Goal: Task Accomplishment & Management: Use online tool/utility

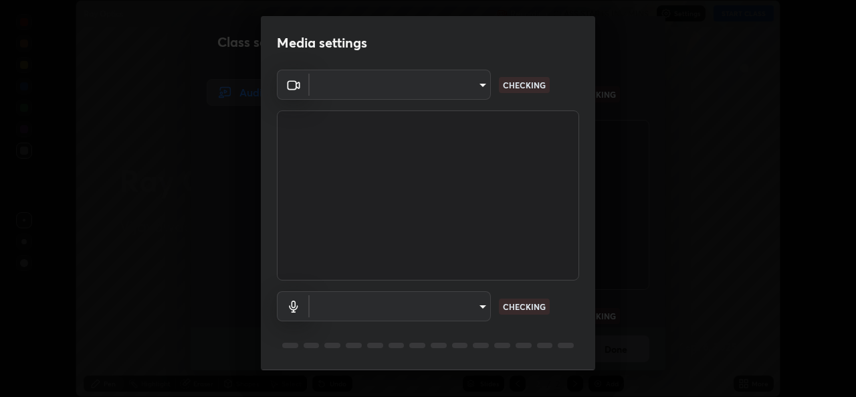
scroll to position [397, 856]
type input "3a992d1da3209f10b5da796cf46cb8db787427b461a3fd2b7253857f6e40e0ec"
type input "communications"
type input "3a992d1da3209f10b5da796cf46cb8db787427b461a3fd2b7253857f6e40e0ec"
type input "communications"
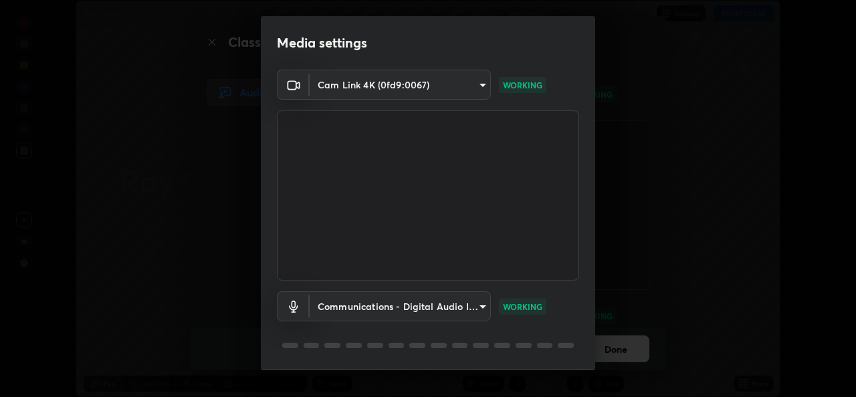
click at [597, 355] on div "Media settings Cam Link 4K (0fd9:0067) 3a992d1da3209f10b5da796cf46cb8db787427b4…" at bounding box center [428, 198] width 856 height 397
click at [590, 365] on div "Cam Link 4K (0fd9:0067) 3a992d1da3209f10b5da796cf46cb8db787427b461a3fd2b7253857…" at bounding box center [428, 220] width 334 height 300
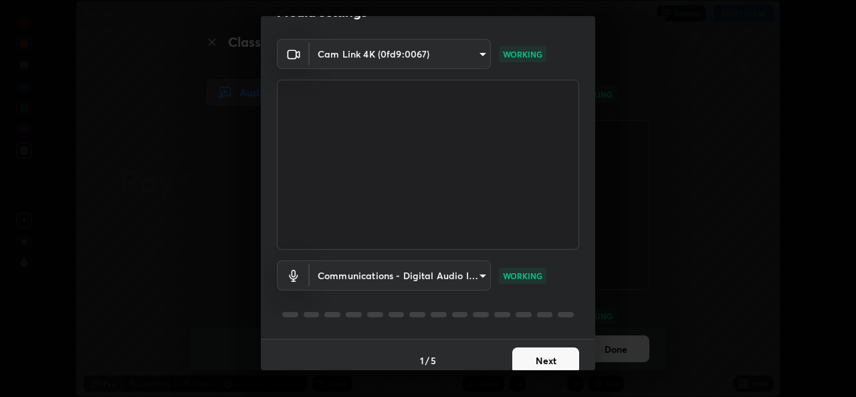
scroll to position [42, 0]
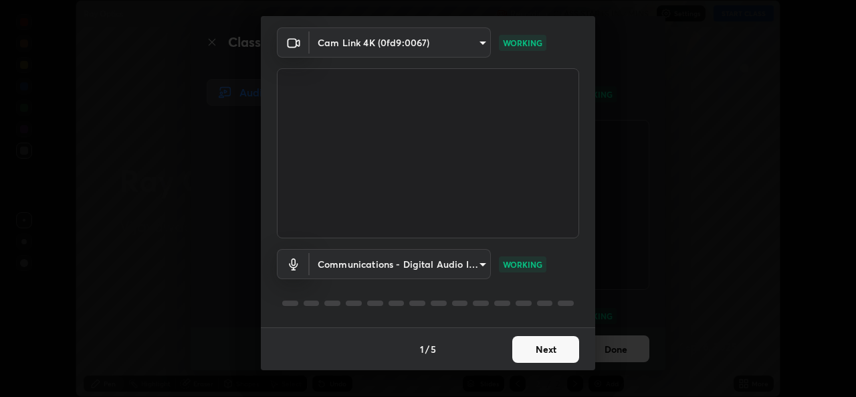
click at [558, 348] on button "Next" at bounding box center [545, 349] width 67 height 27
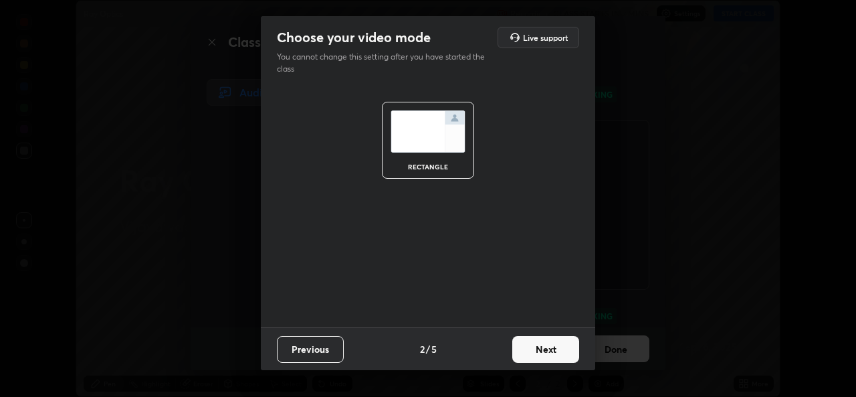
click at [556, 354] on button "Next" at bounding box center [545, 349] width 67 height 27
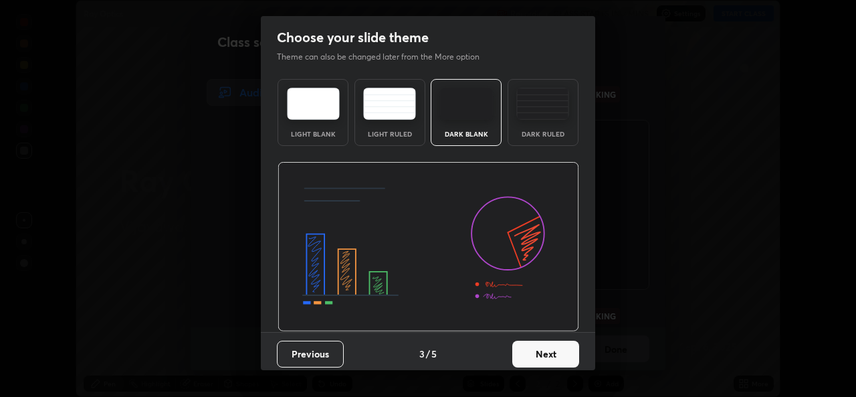
click at [560, 350] on button "Next" at bounding box center [545, 353] width 67 height 27
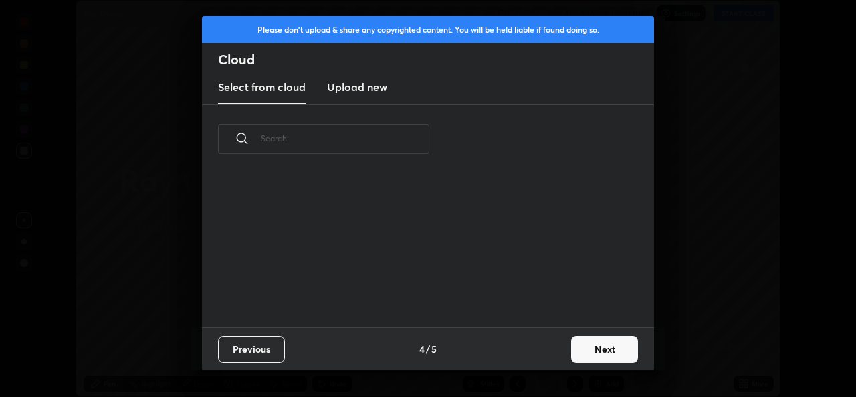
click at [560, 357] on div "Previous 4 / 5 Next" at bounding box center [428, 348] width 452 height 43
click at [587, 350] on button "Next" at bounding box center [604, 349] width 67 height 27
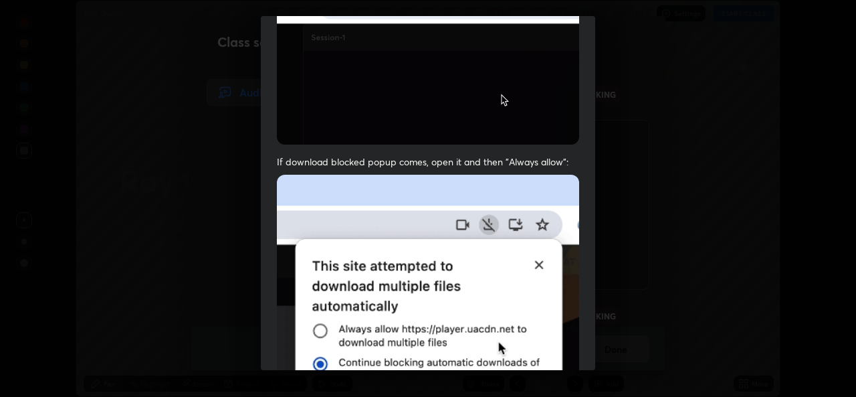
scroll to position [315, 0]
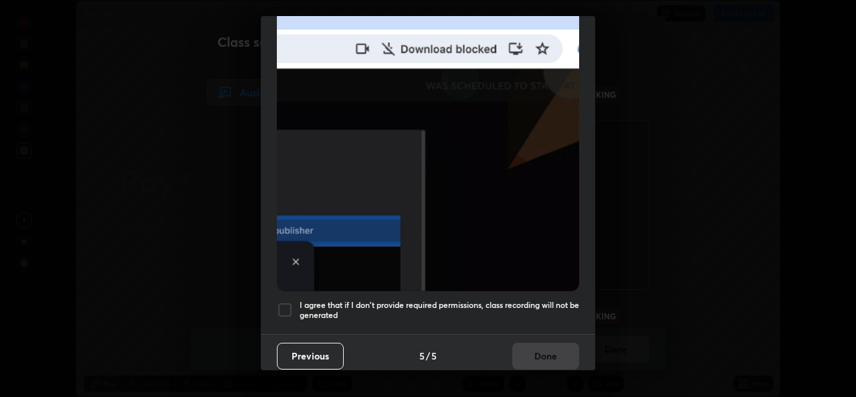
click at [288, 304] on div at bounding box center [285, 310] width 16 height 16
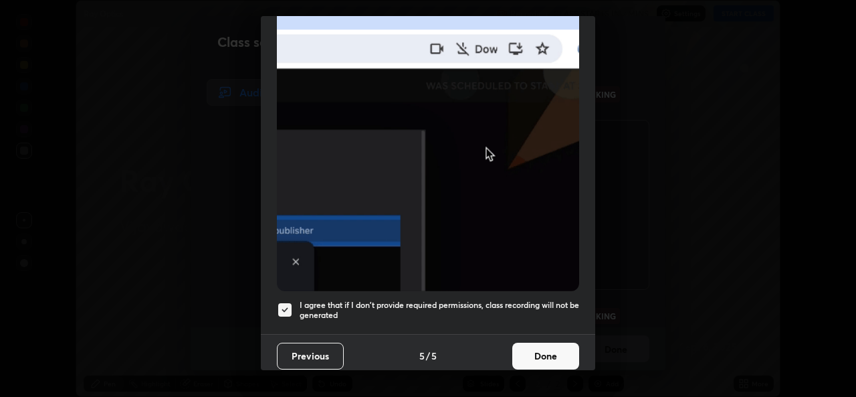
click at [536, 350] on button "Done" at bounding box center [545, 355] width 67 height 27
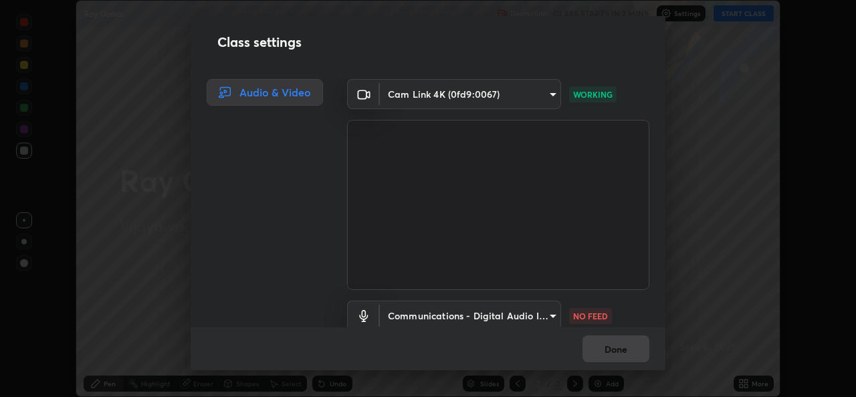
click at [549, 312] on body "Erase all Ray Optics Recording CLASS STARTS IN 2 MINS Settings START CLASS Sett…" at bounding box center [428, 198] width 856 height 397
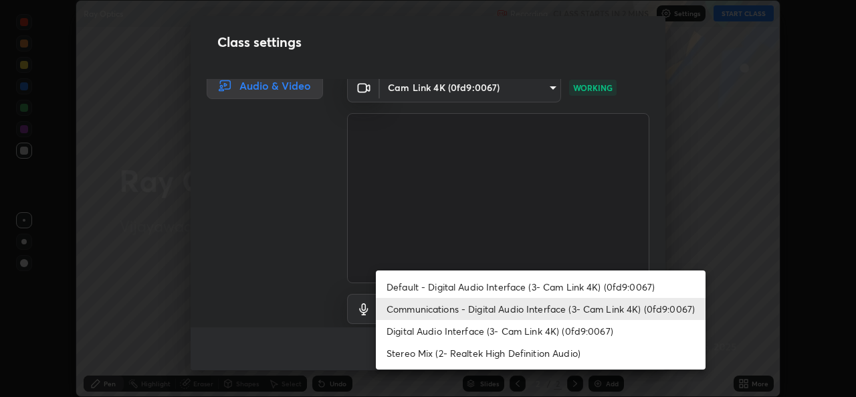
click at [562, 288] on li "Default - Digital Audio Interface (3- Cam Link 4K) (0fd9:0067)" at bounding box center [541, 287] width 330 height 22
type input "default"
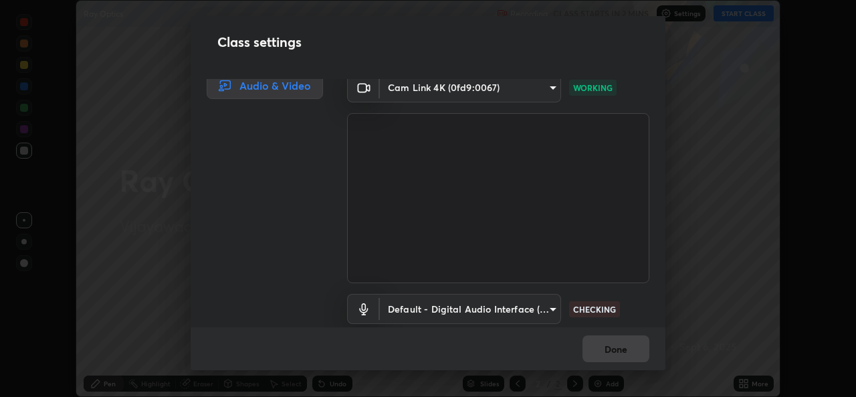
click at [670, 358] on div "Class settings Audio & Video Cam Link 4K (0fd9:0067) 3a992d1da3209f10b5da796cf4…" at bounding box center [428, 198] width 856 height 397
click at [660, 358] on div "Done" at bounding box center [428, 348] width 475 height 43
click at [662, 354] on div "Done" at bounding box center [428, 348] width 475 height 43
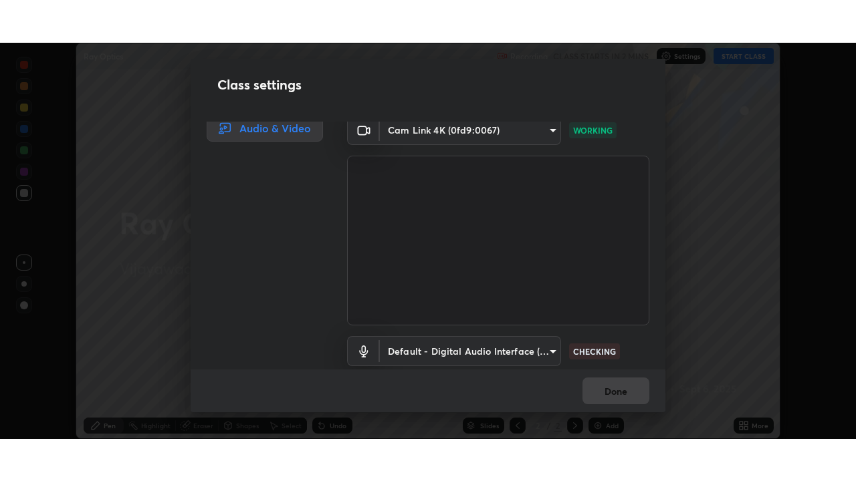
scroll to position [56, 0]
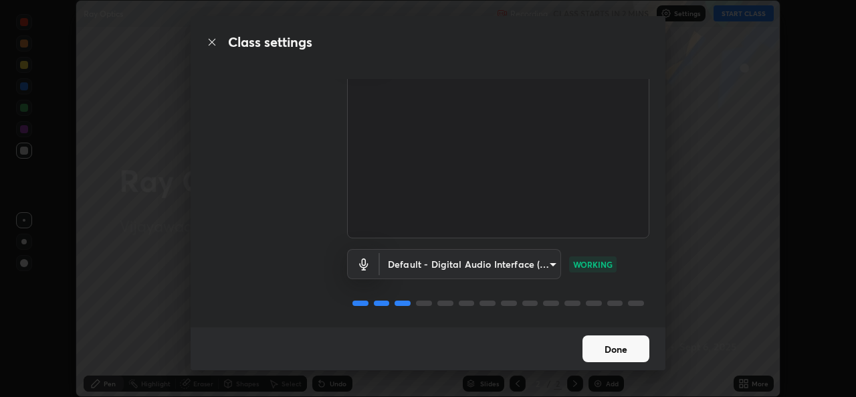
click at [617, 347] on button "Done" at bounding box center [615, 348] width 67 height 27
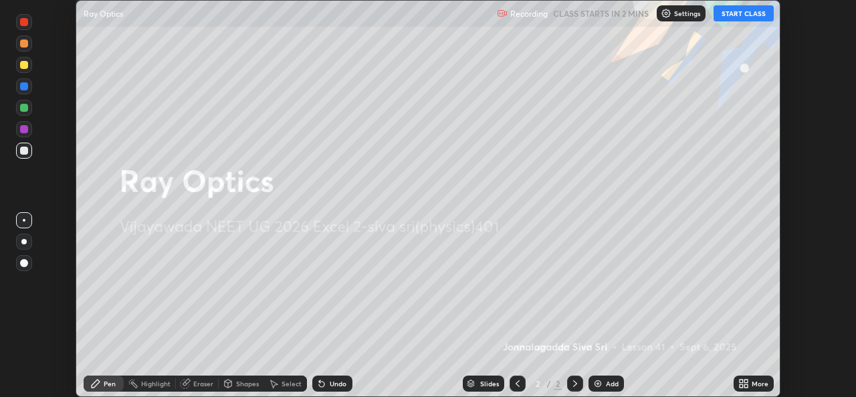
click at [736, 11] on button "START CLASS" at bounding box center [744, 13] width 60 height 16
click at [743, 381] on icon at bounding box center [741, 380] width 3 height 3
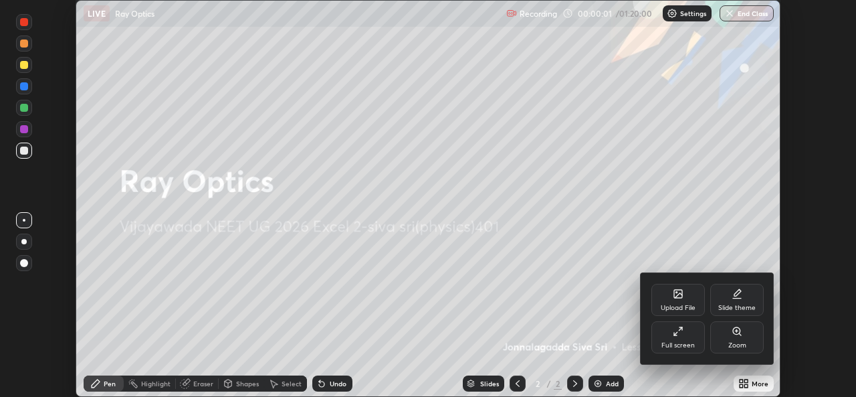
click at [680, 335] on icon at bounding box center [678, 331] width 11 height 11
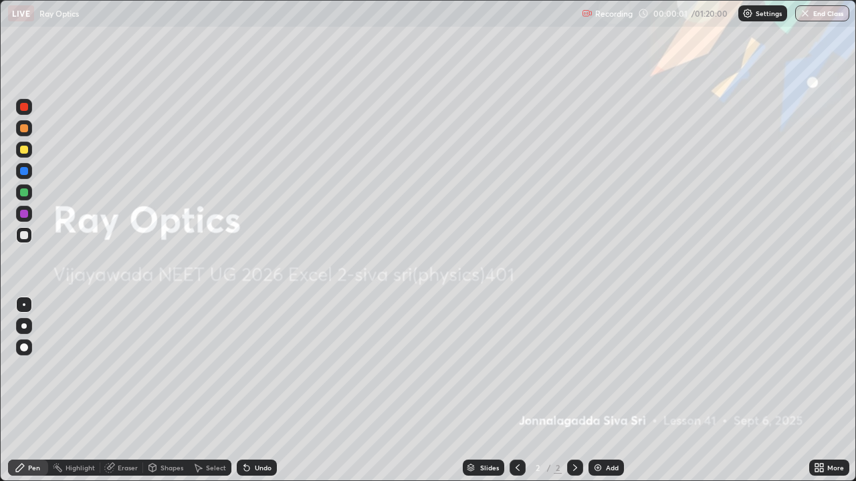
scroll to position [481, 856]
click at [597, 396] on img at bounding box center [597, 468] width 11 height 11
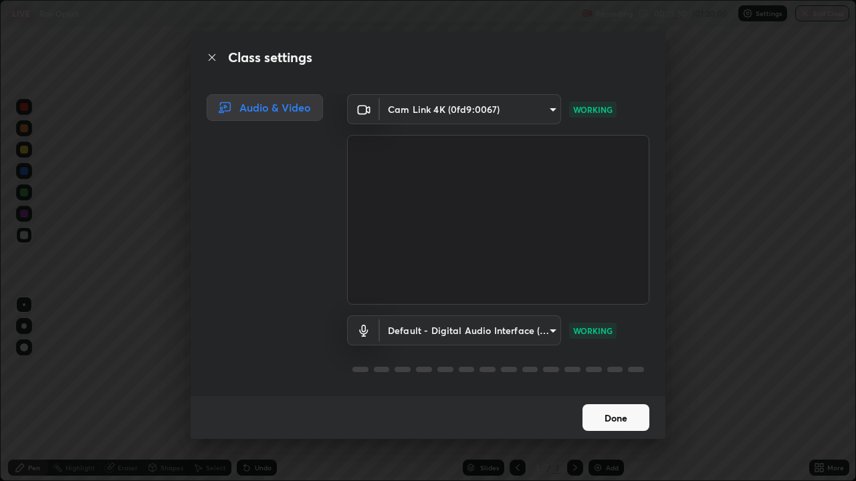
click at [631, 396] on button "Done" at bounding box center [615, 418] width 67 height 27
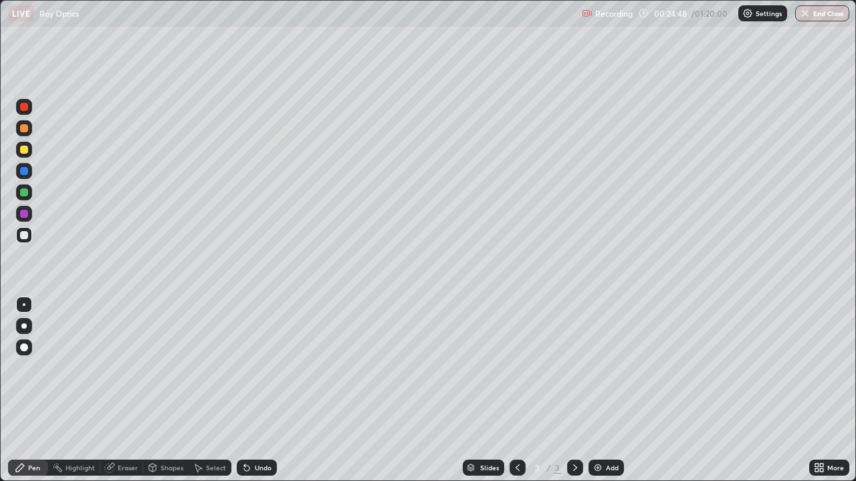
click at [601, 396] on img at bounding box center [597, 468] width 11 height 11
click at [115, 396] on div "Eraser" at bounding box center [121, 468] width 43 height 16
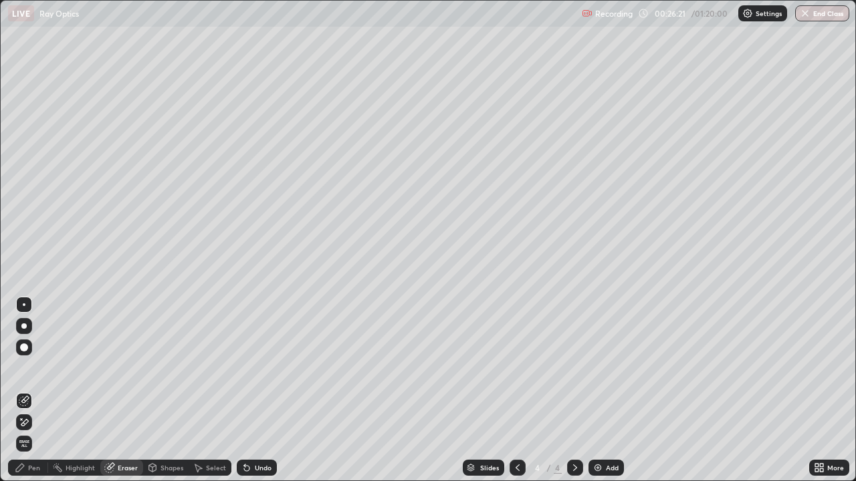
click at [26, 396] on span "Erase all" at bounding box center [24, 444] width 15 height 8
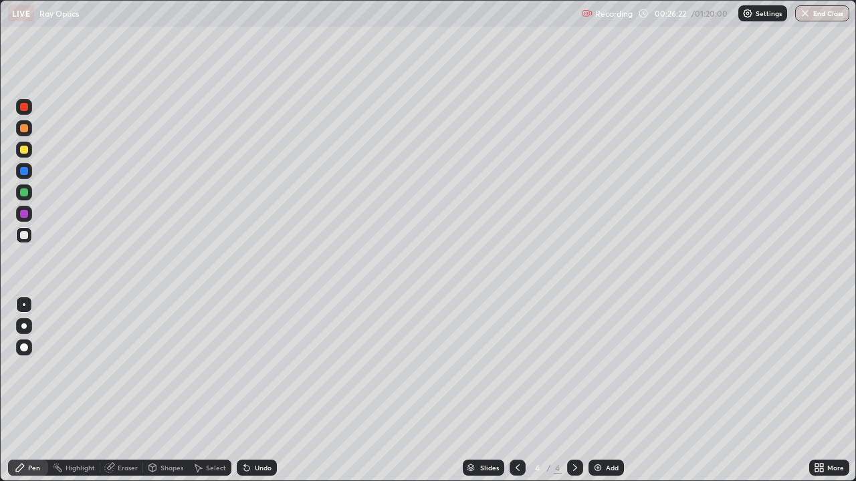
click at [25, 396] on div "Pen" at bounding box center [28, 468] width 40 height 16
click at [722, 396] on div "Slides 4 / 4 Add" at bounding box center [543, 468] width 532 height 27
click at [122, 396] on div "Eraser" at bounding box center [128, 468] width 20 height 7
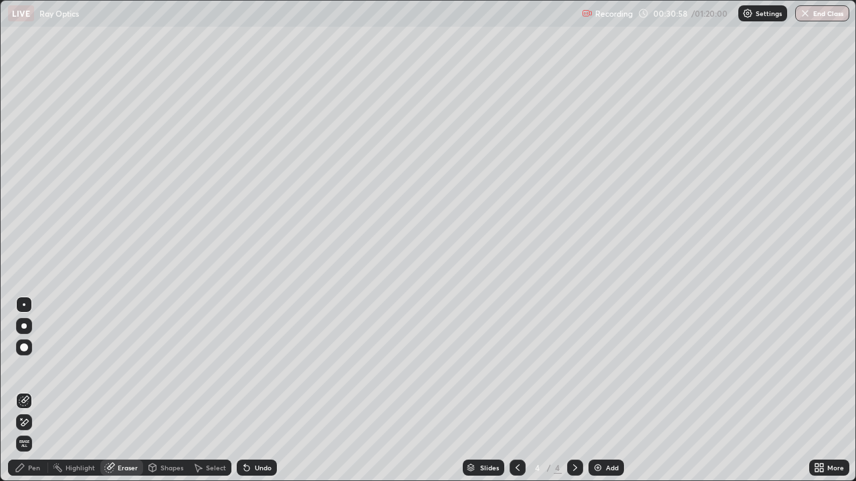
click at [34, 396] on div "Pen" at bounding box center [34, 468] width 12 height 7
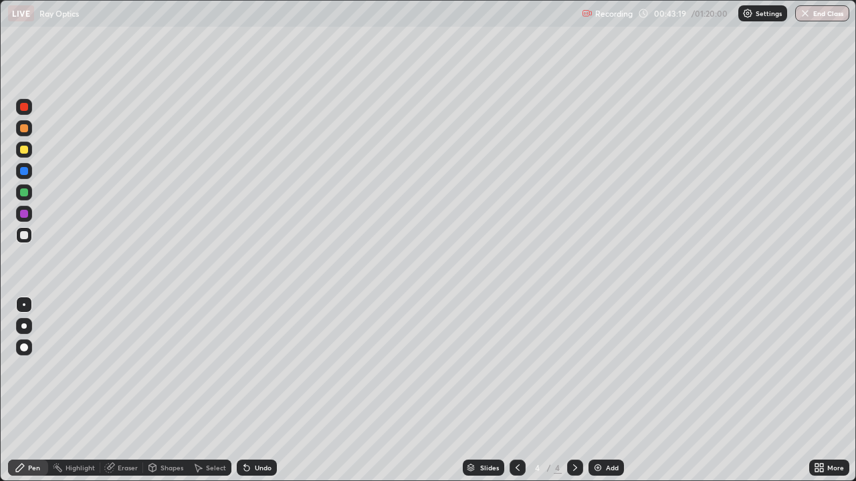
click at [597, 396] on img at bounding box center [597, 468] width 11 height 11
click at [108, 396] on icon at bounding box center [109, 468] width 9 height 9
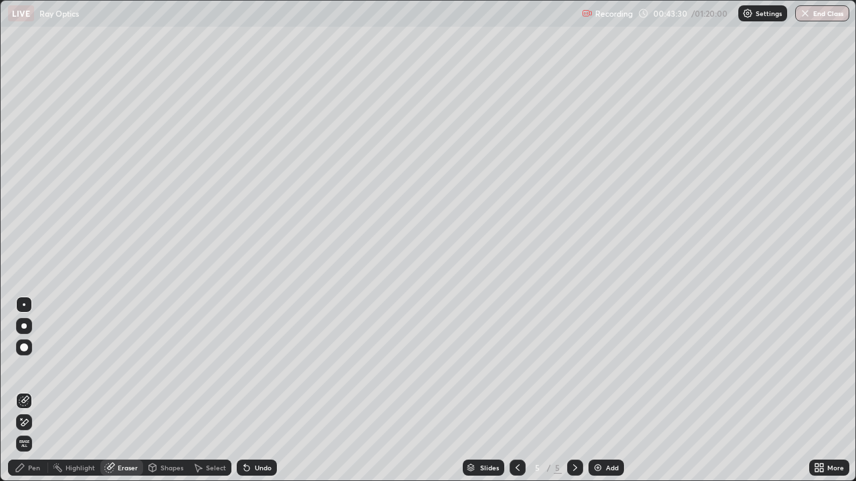
click at [29, 396] on span "Erase all" at bounding box center [24, 444] width 15 height 8
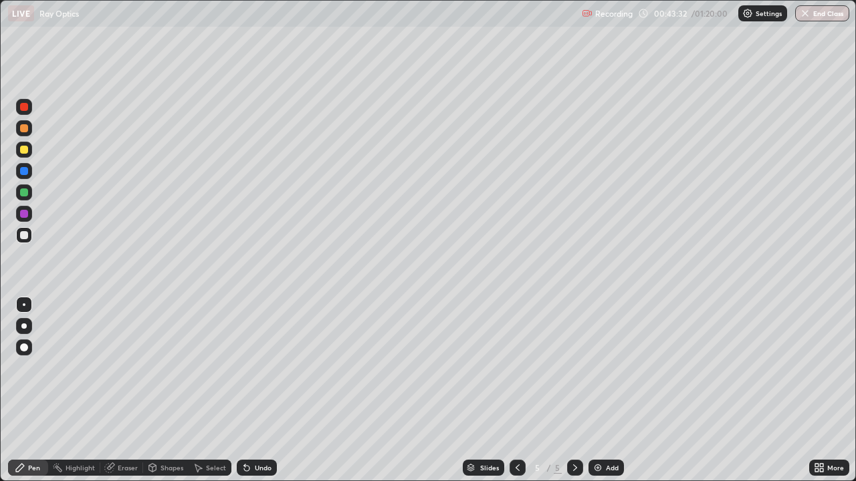
click at [29, 396] on div "Pen" at bounding box center [28, 468] width 40 height 16
click at [25, 150] on div at bounding box center [24, 150] width 8 height 8
click at [118, 396] on div "Eraser" at bounding box center [128, 468] width 20 height 7
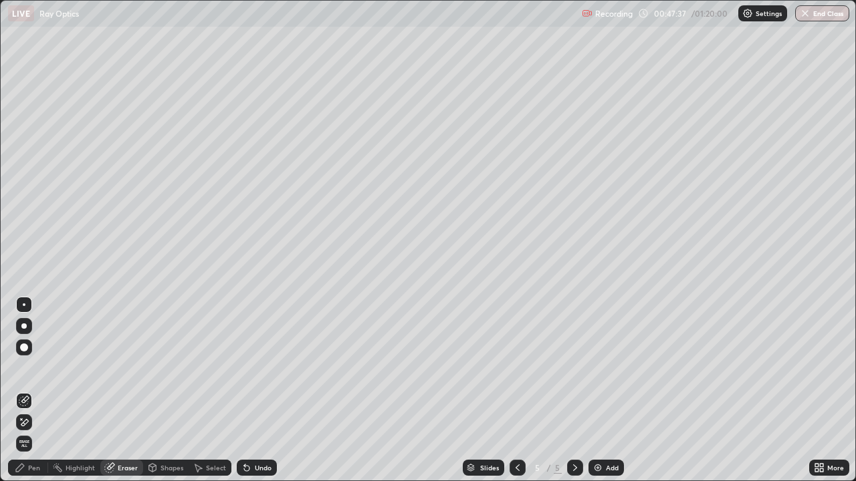
click at [25, 396] on icon at bounding box center [24, 422] width 7 height 7
click at [31, 396] on div "Pen" at bounding box center [28, 468] width 40 height 16
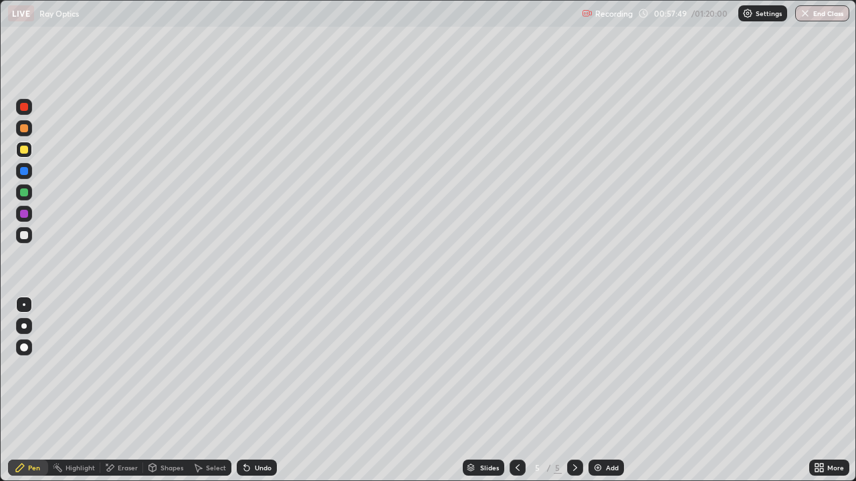
click at [596, 396] on img at bounding box center [597, 468] width 11 height 11
click at [601, 396] on img at bounding box center [597, 468] width 11 height 11
click at [25, 234] on div at bounding box center [24, 235] width 8 height 8
click at [25, 193] on div at bounding box center [24, 193] width 8 height 8
click at [589, 396] on div "Add" at bounding box center [605, 468] width 35 height 16
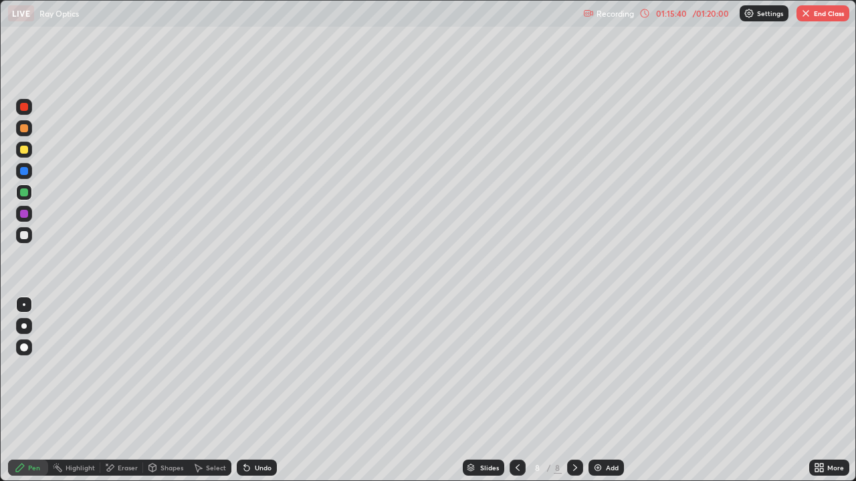
click at [25, 152] on div at bounding box center [24, 150] width 8 height 8
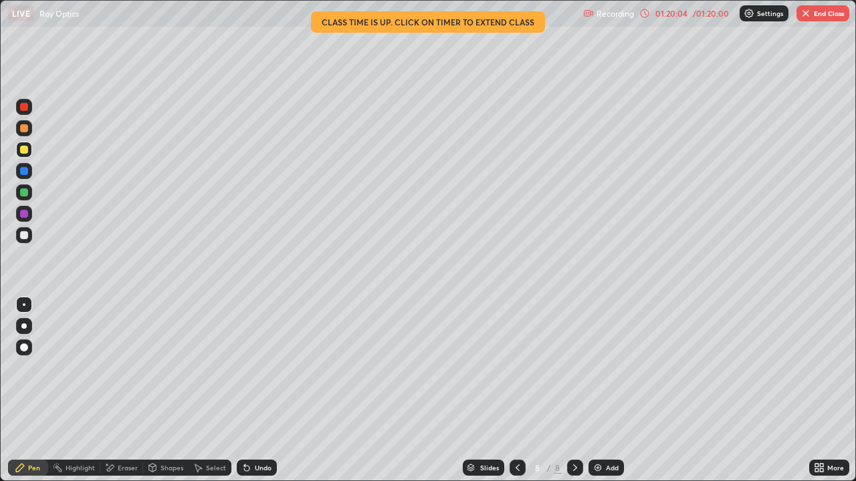
click at [818, 16] on button "End Class" at bounding box center [822, 13] width 53 height 16
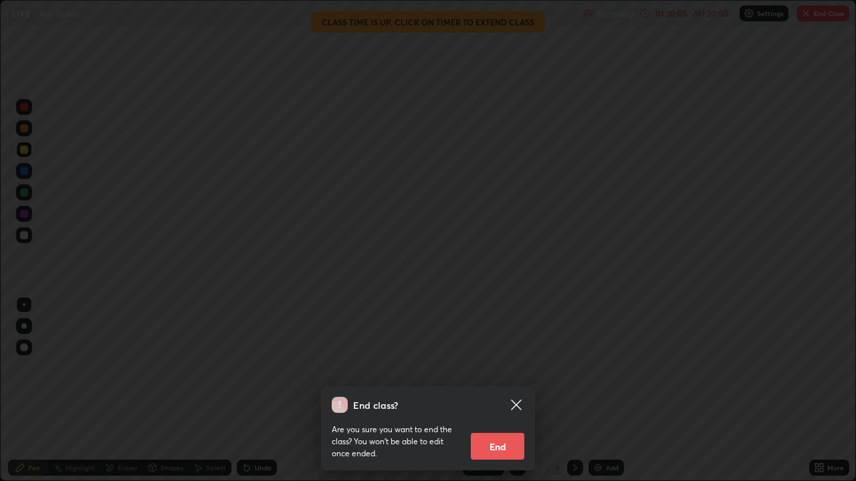
click at [504, 396] on button "End" at bounding box center [497, 446] width 53 height 27
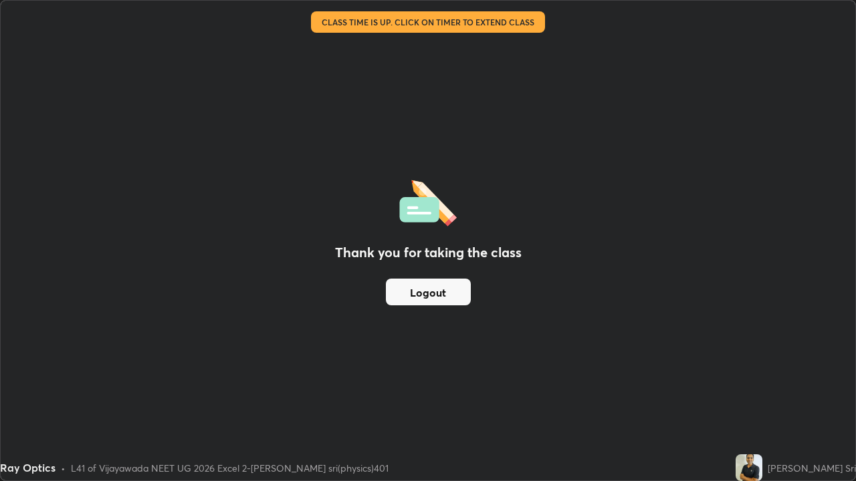
click at [451, 288] on button "Logout" at bounding box center [428, 292] width 85 height 27
